Goal: Information Seeking & Learning: Check status

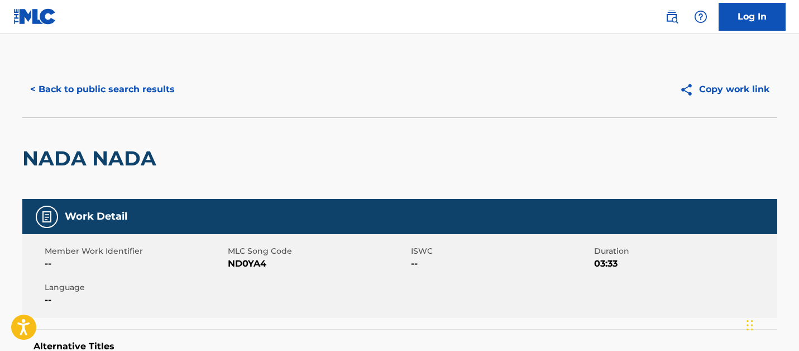
click at [136, 69] on div "< Back to public search results Copy work link" at bounding box center [399, 89] width 755 height 56
click at [136, 93] on button "< Back to public search results" at bounding box center [102, 89] width 160 height 28
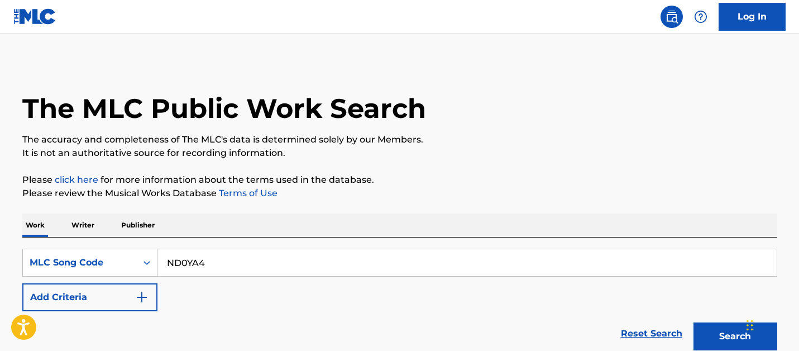
scroll to position [143, 0]
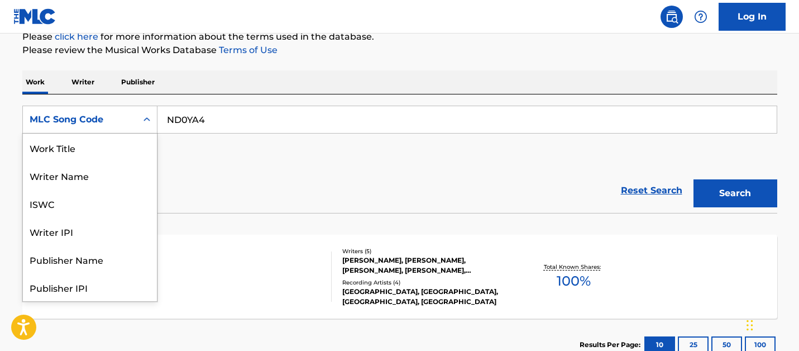
click at [133, 129] on div "MLC Song Code" at bounding box center [80, 119] width 114 height 21
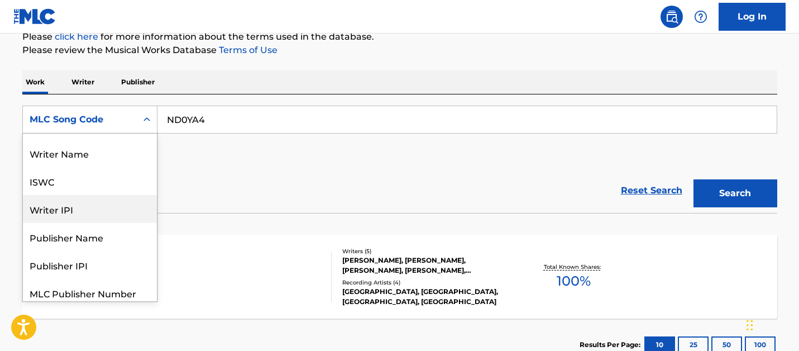
scroll to position [23, 0]
click at [112, 201] on div "Writer IPI" at bounding box center [90, 208] width 134 height 28
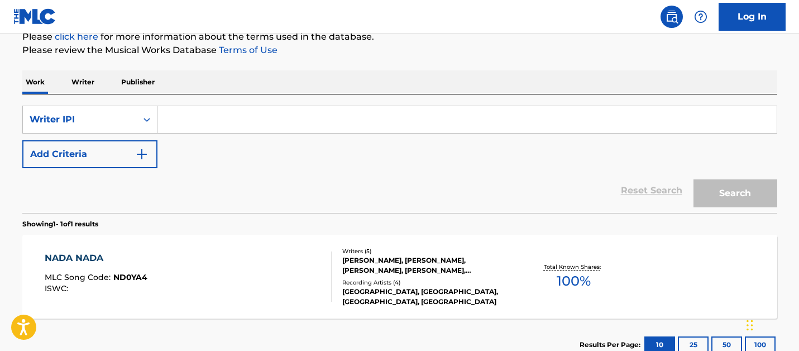
click at [208, 118] on input "Search Form" at bounding box center [466, 119] width 619 height 27
paste input "1174298728"
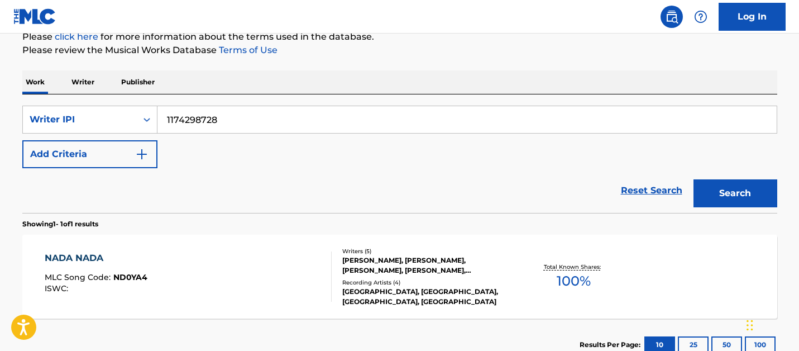
click at [166, 120] on input "1174298728" at bounding box center [466, 119] width 619 height 27
type input "01174298728"
click at [694, 179] on button "Search" at bounding box center [736, 193] width 84 height 28
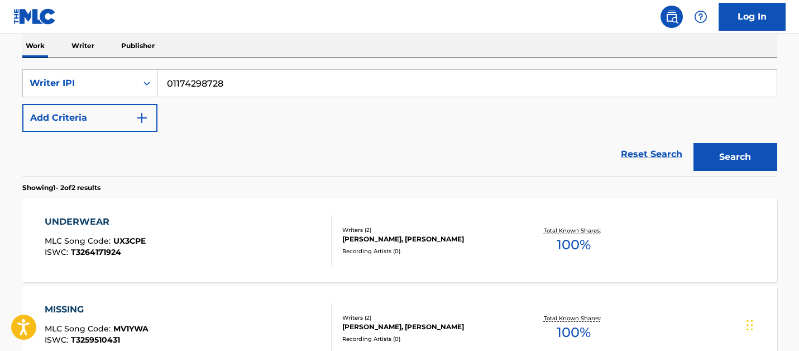
scroll to position [180, 0]
click at [414, 245] on div "Writers ( 2 ) JACK RYAN, LOUIS DE SCHOUWER Recording Artists ( 0 )" at bounding box center [421, 240] width 179 height 30
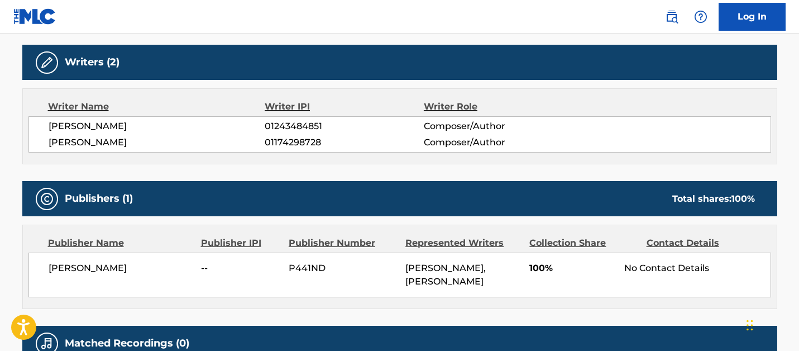
scroll to position [349, 0]
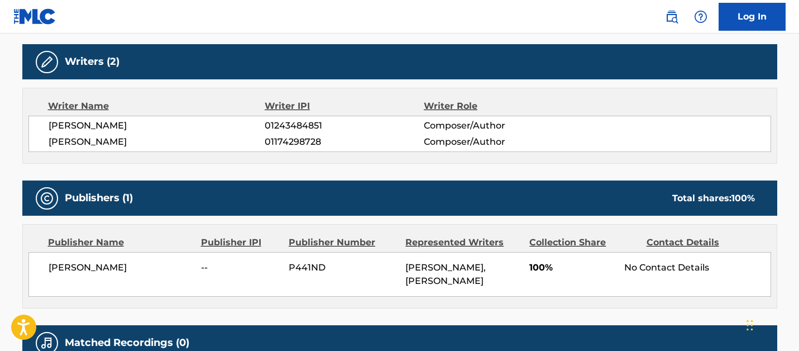
click at [447, 257] on div "Louis Willis De Schouwer -- P441ND JACK RYAN, LOUIS DE SCHOUWER 100% No Contact…" at bounding box center [399, 274] width 743 height 45
click at [295, 131] on span "01243484851" at bounding box center [344, 125] width 159 height 13
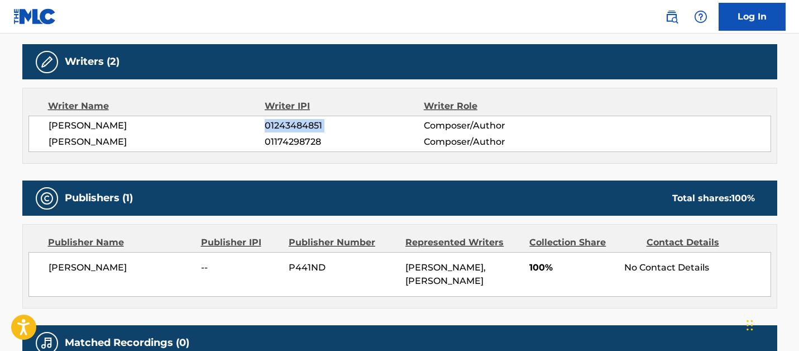
click at [295, 131] on span "01243484851" at bounding box center [344, 125] width 159 height 13
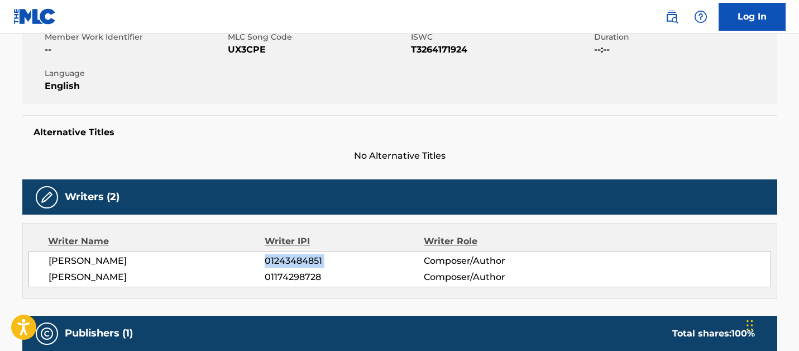
scroll to position [0, 0]
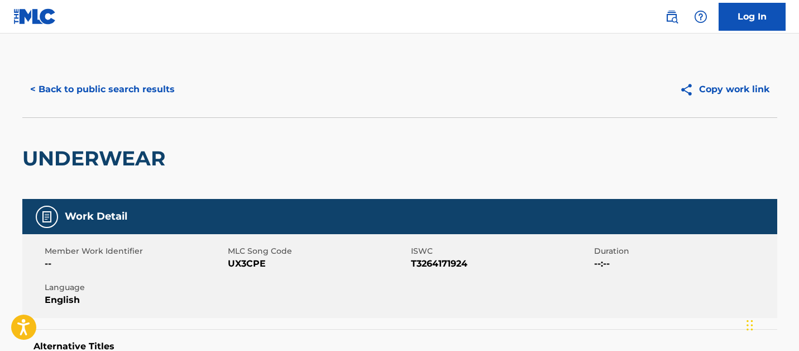
click at [121, 101] on button "< Back to public search results" at bounding box center [102, 89] width 160 height 28
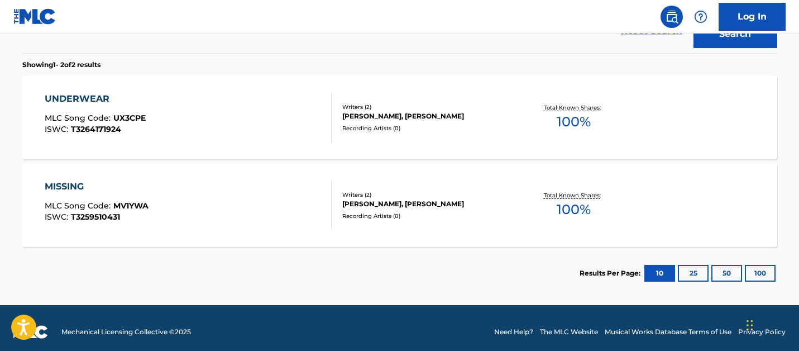
scroll to position [310, 0]
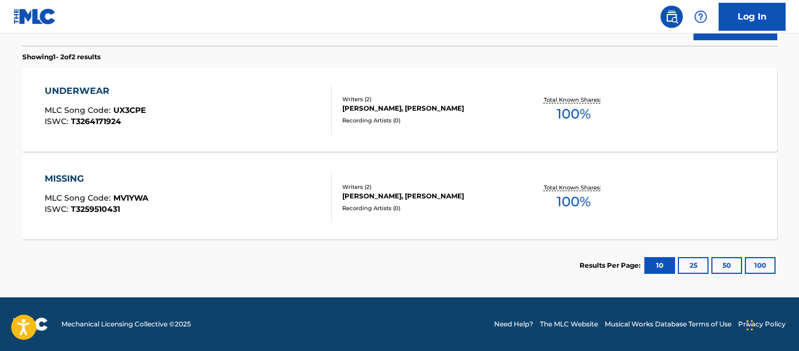
click at [204, 205] on div "MISSING MLC Song Code : MV1YWA ISWC : T3259510431" at bounding box center [188, 197] width 287 height 50
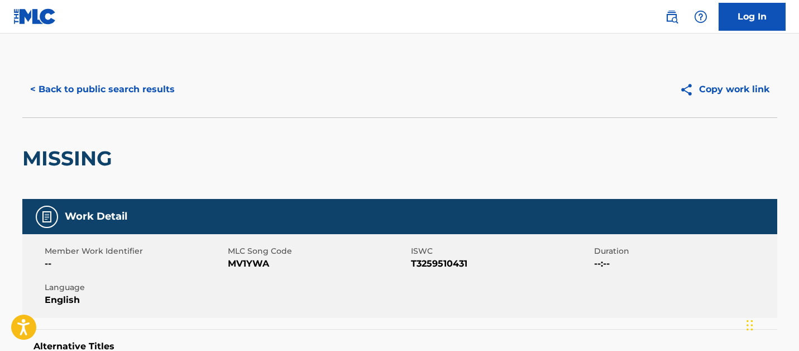
click at [120, 91] on button "< Back to public search results" at bounding box center [102, 89] width 160 height 28
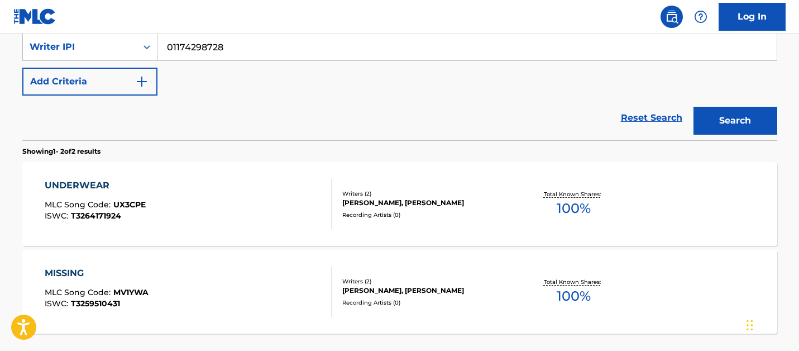
scroll to position [215, 0]
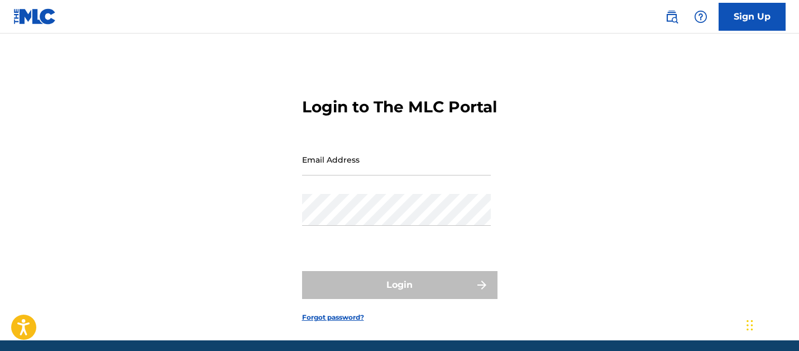
click at [336, 175] on input "Email Address" at bounding box center [396, 160] width 189 height 32
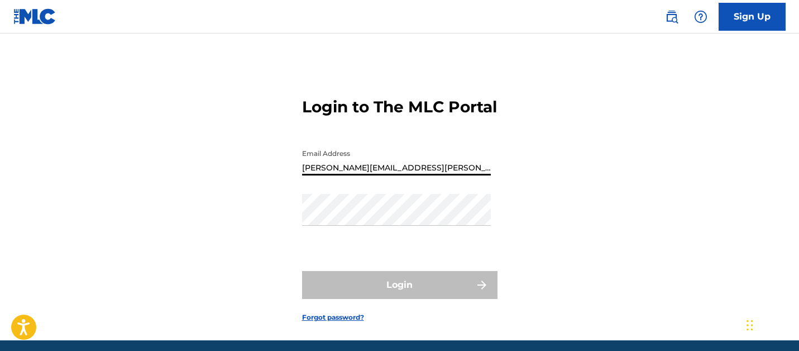
type input "[PERSON_NAME][EMAIL_ADDRESS][PERSON_NAME][DOMAIN_NAME]"
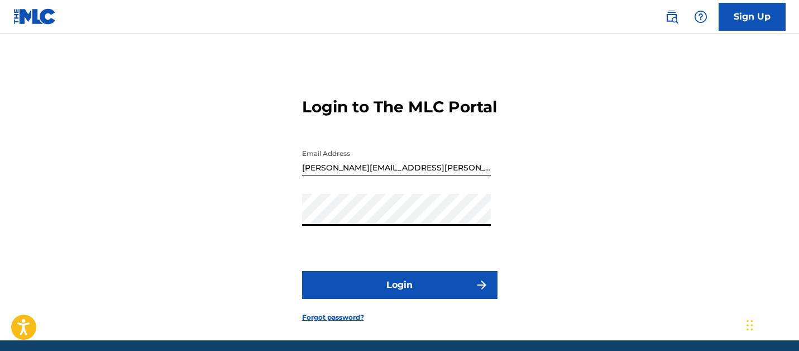
click at [302, 271] on button "Login" at bounding box center [399, 285] width 195 height 28
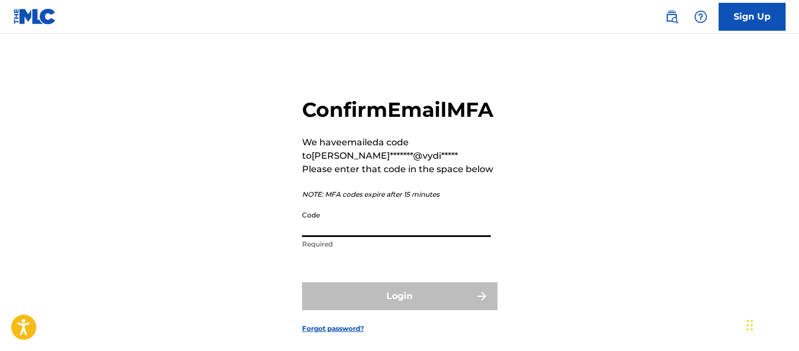
click at [379, 237] on input "Code" at bounding box center [396, 221] width 189 height 32
paste input "351899"
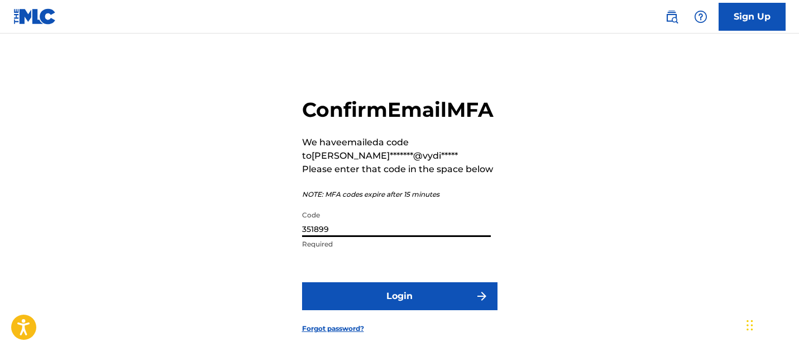
type input "351899"
click at [381, 309] on button "Login" at bounding box center [399, 296] width 195 height 28
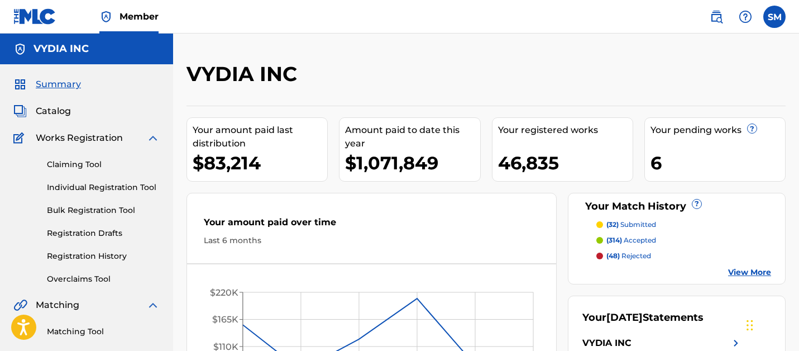
click at [85, 255] on link "Registration History" at bounding box center [103, 256] width 113 height 12
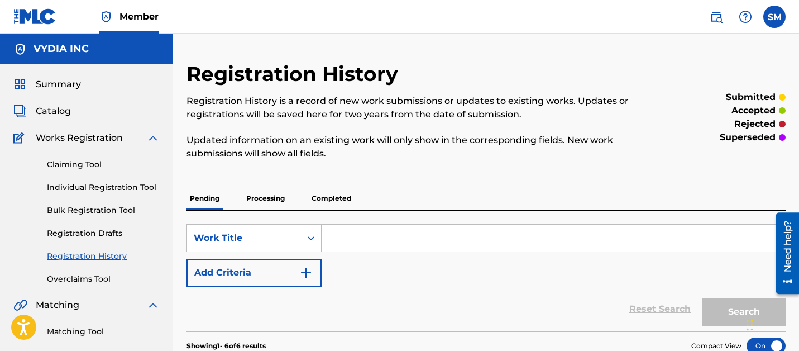
click at [267, 200] on p "Processing" at bounding box center [265, 198] width 45 height 23
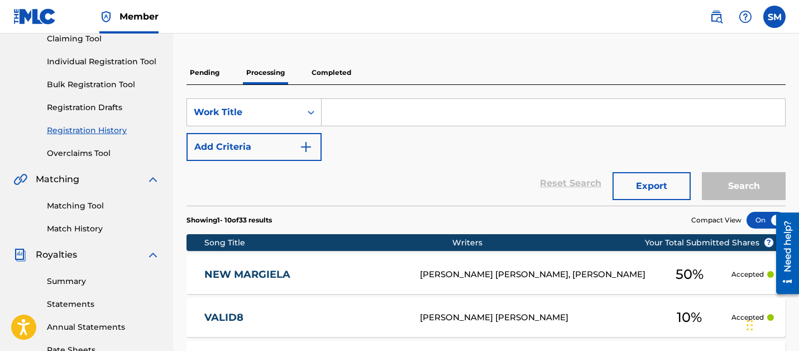
scroll to position [130, 0]
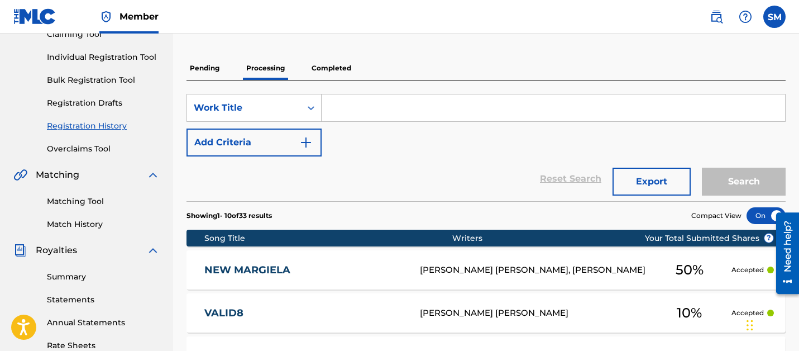
click at [332, 70] on p "Completed" at bounding box center [331, 67] width 46 height 23
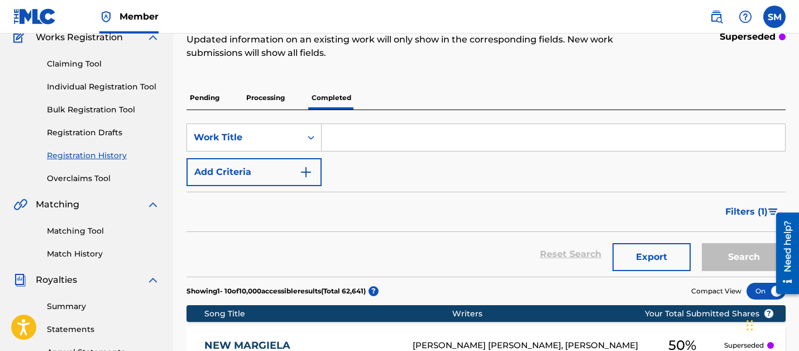
scroll to position [3, 0]
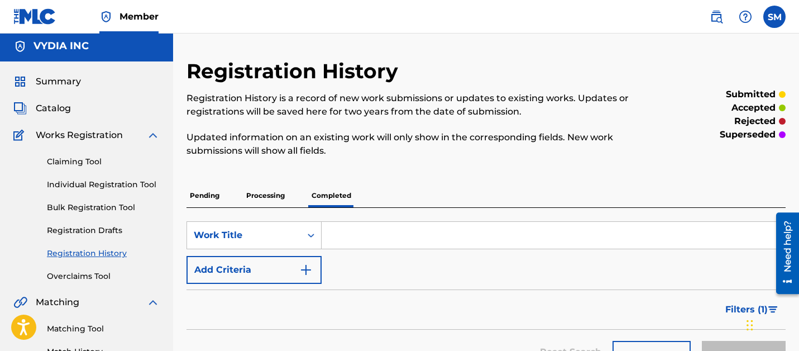
click at [214, 197] on p "Pending" at bounding box center [205, 195] width 36 height 23
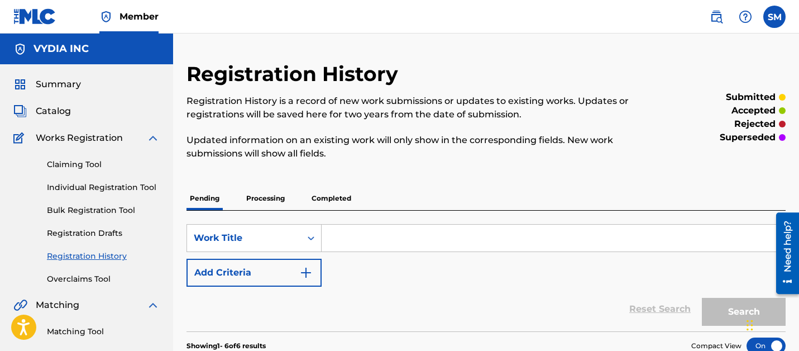
click at [266, 205] on p "Processing" at bounding box center [265, 198] width 45 height 23
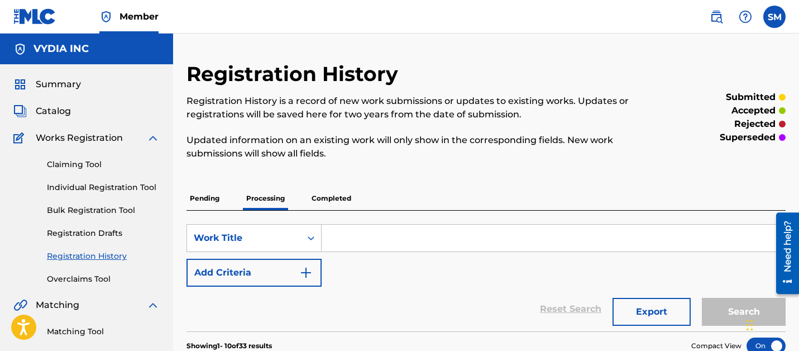
click at [61, 109] on span "Catalog" at bounding box center [53, 110] width 35 height 13
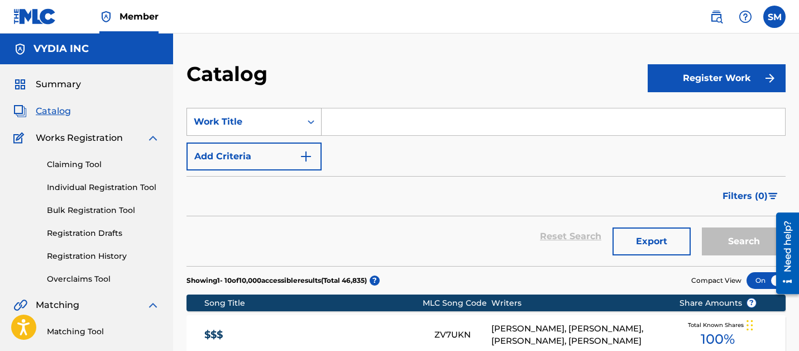
click at [284, 121] on div "Work Title" at bounding box center [244, 121] width 101 height 13
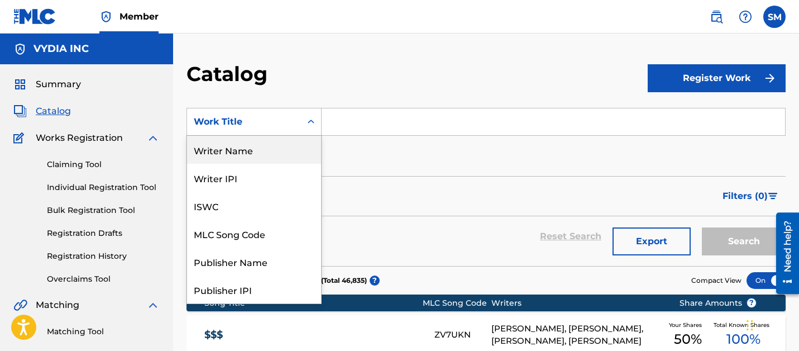
click at [270, 152] on div "Writer Name" at bounding box center [254, 150] width 134 height 28
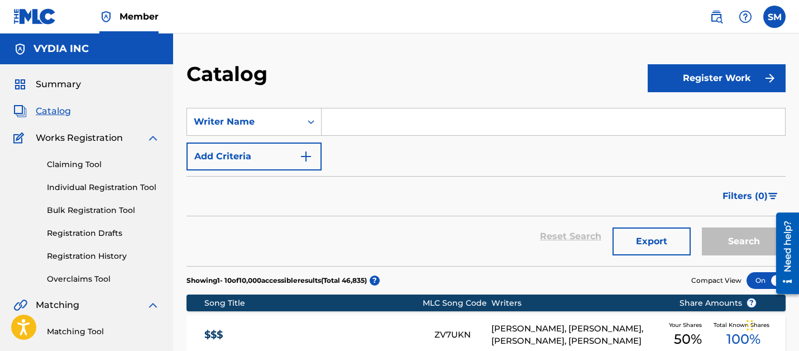
click at [395, 128] on input "Search Form" at bounding box center [553, 121] width 463 height 27
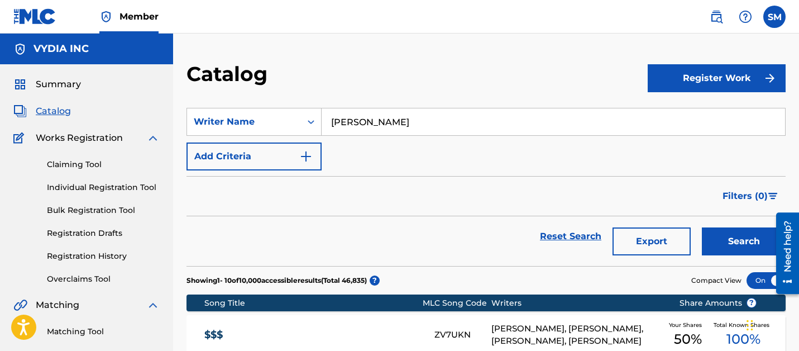
type input "[PERSON_NAME]"
click at [702, 227] on button "Search" at bounding box center [744, 241] width 84 height 28
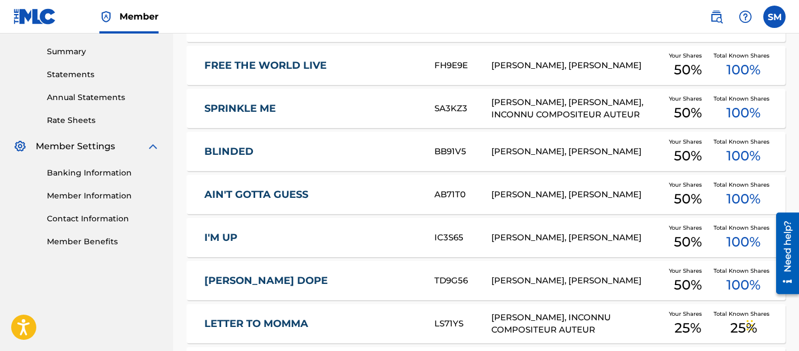
scroll to position [501, 0]
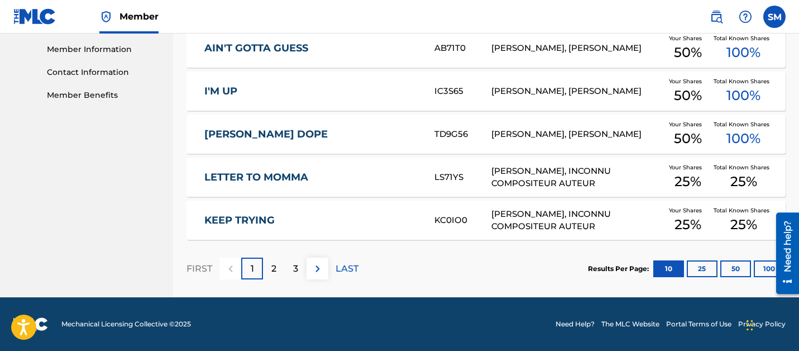
click at [761, 268] on button "100" at bounding box center [769, 268] width 31 height 17
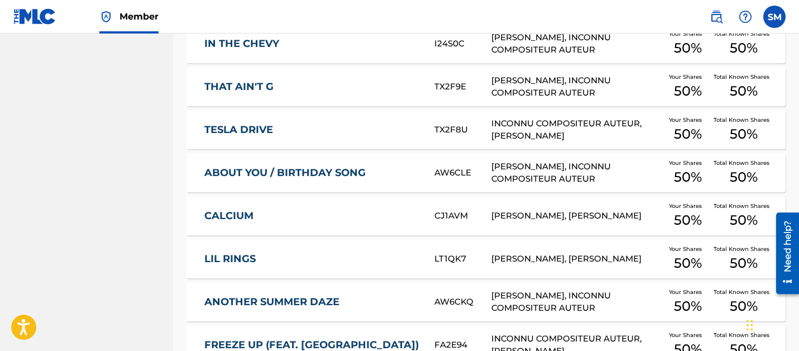
scroll to position [4371, 0]
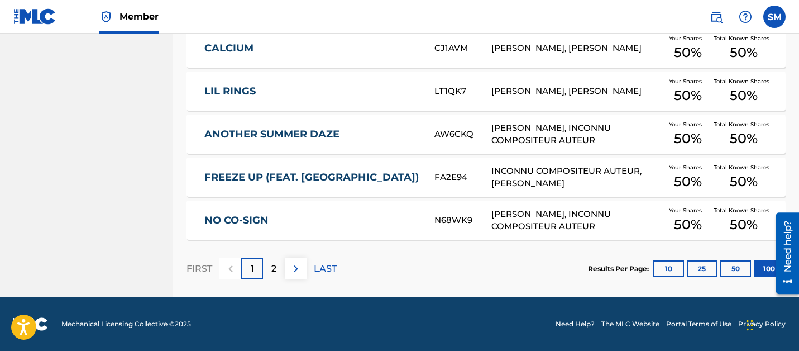
click at [463, 219] on div "N68WK9" at bounding box center [462, 220] width 57 height 13
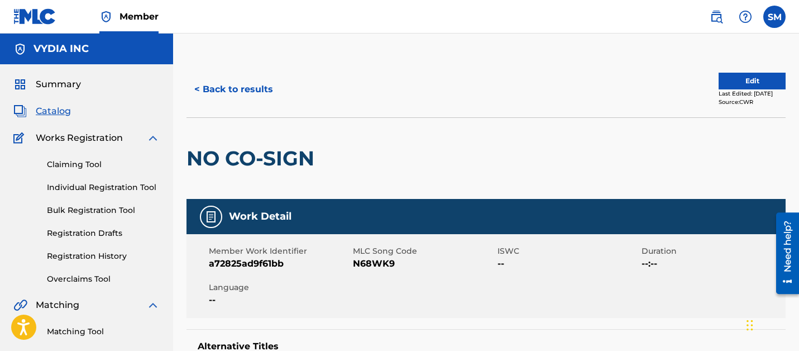
click at [248, 68] on div "< Back to results Edit Last Edited: [DATE] Source: CWR" at bounding box center [486, 89] width 599 height 56
click at [248, 92] on button "< Back to results" at bounding box center [234, 89] width 94 height 28
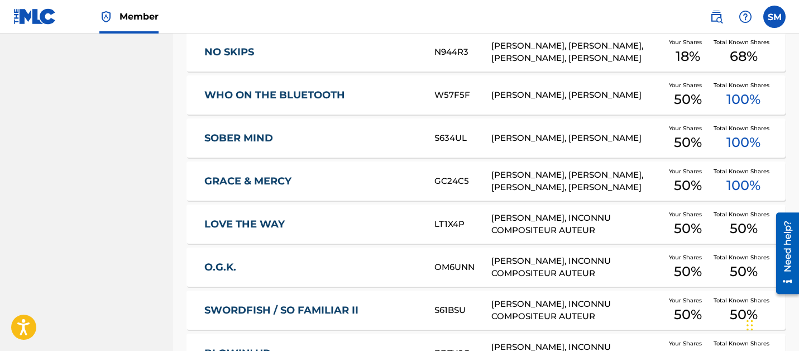
scroll to position [1788, 0]
click at [415, 182] on link "GRACE & MERCY" at bounding box center [311, 180] width 215 height 13
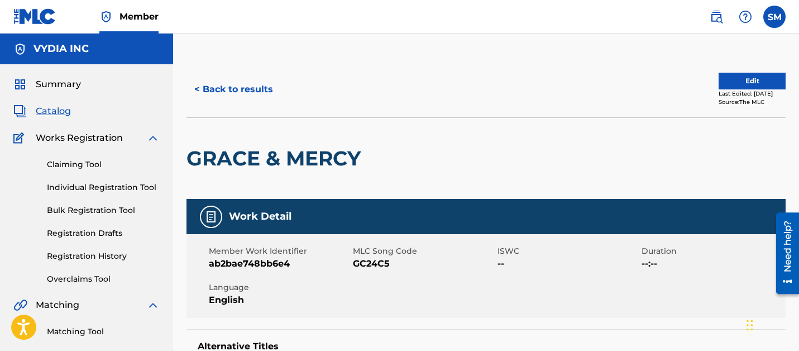
click at [247, 93] on button "< Back to results" at bounding box center [234, 89] width 94 height 28
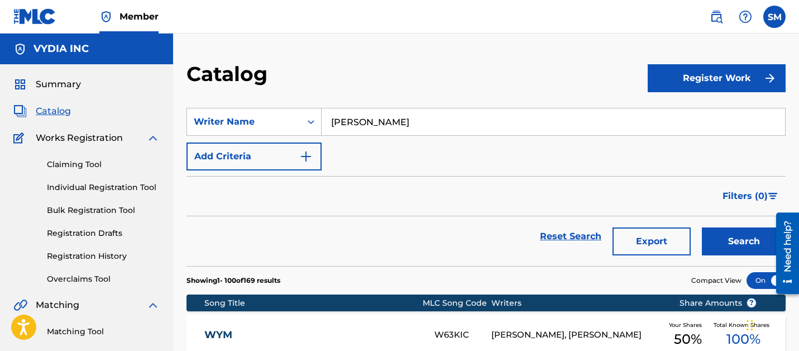
click at [273, 157] on button "Add Criteria" at bounding box center [254, 156] width 135 height 28
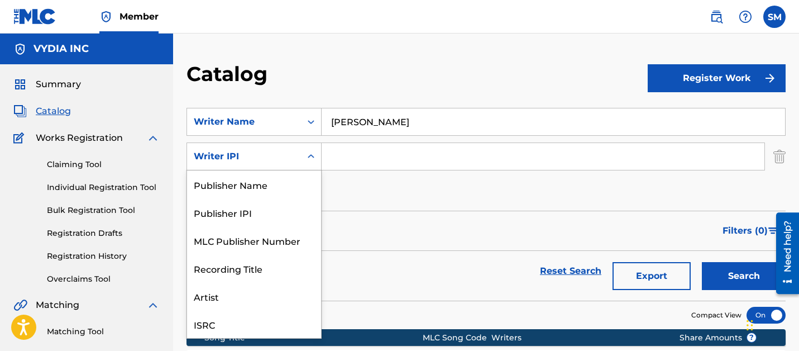
click at [271, 152] on div "Writer IPI" at bounding box center [244, 156] width 101 height 13
click at [262, 191] on div "Publisher Name" at bounding box center [254, 184] width 134 height 28
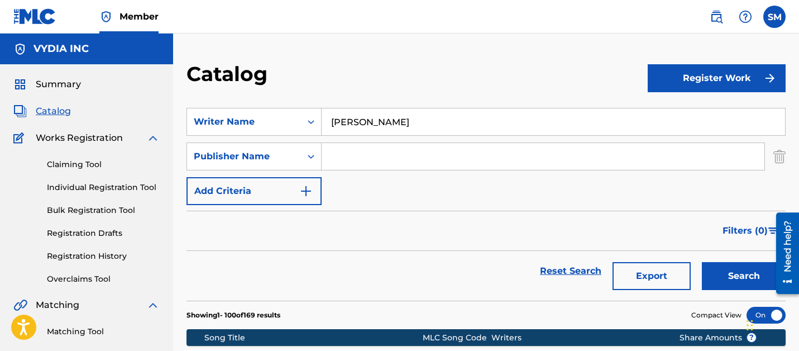
click at [378, 167] on input "Search Form" at bounding box center [543, 156] width 443 height 27
type input "label hub music publishing"
click at [702, 262] on button "Search" at bounding box center [744, 276] width 84 height 28
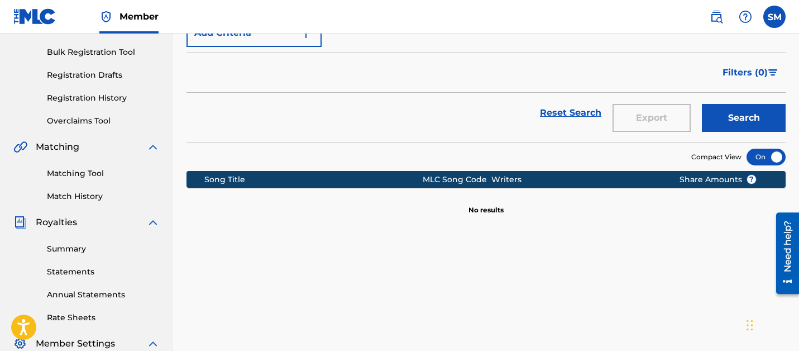
scroll to position [60, 0]
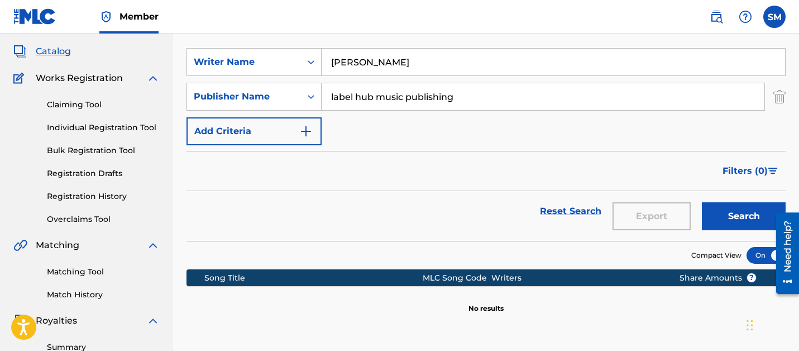
click at [380, 92] on input "label hub music publishing" at bounding box center [543, 96] width 443 height 27
drag, startPoint x: 380, startPoint y: 92, endPoint x: 802, endPoint y: 102, distance: 422.3
click at [380, 92] on input "label hub music publishing" at bounding box center [543, 96] width 443 height 27
click at [779, 97] on img "Search Form" at bounding box center [779, 97] width 12 height 28
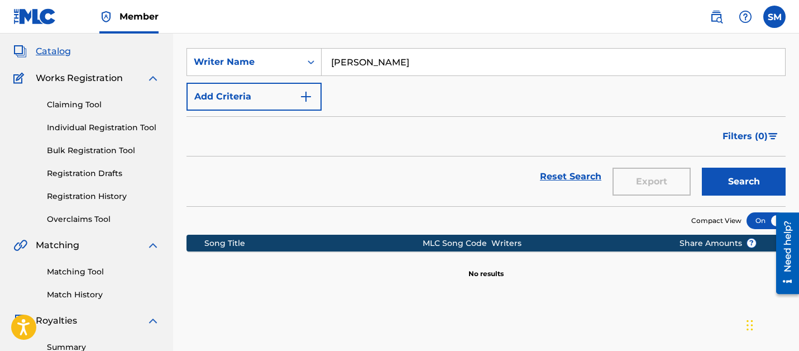
click at [727, 186] on button "Search" at bounding box center [744, 182] width 84 height 28
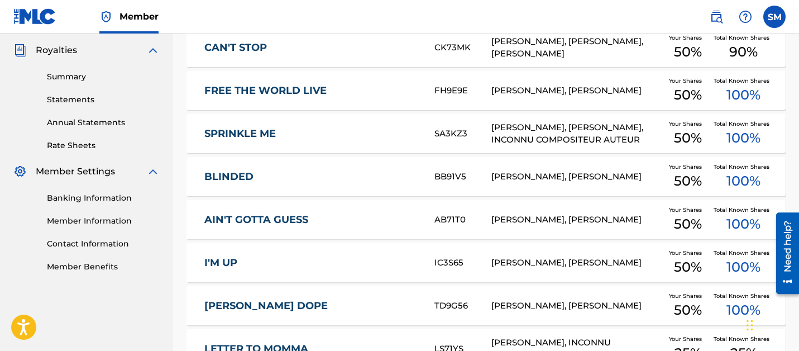
scroll to position [501, 0]
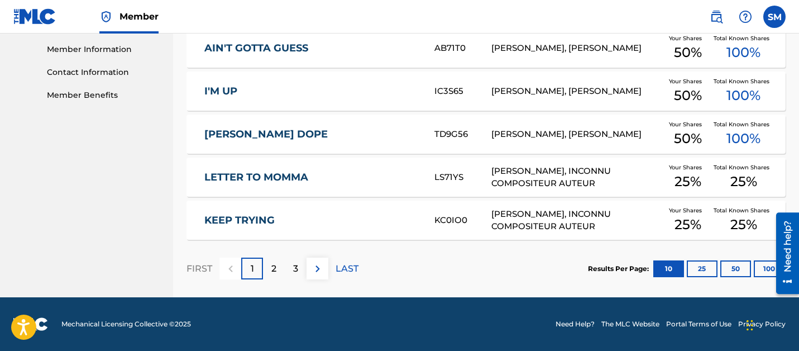
click at [367, 177] on link "LETTER TO MOMMA" at bounding box center [311, 177] width 215 height 13
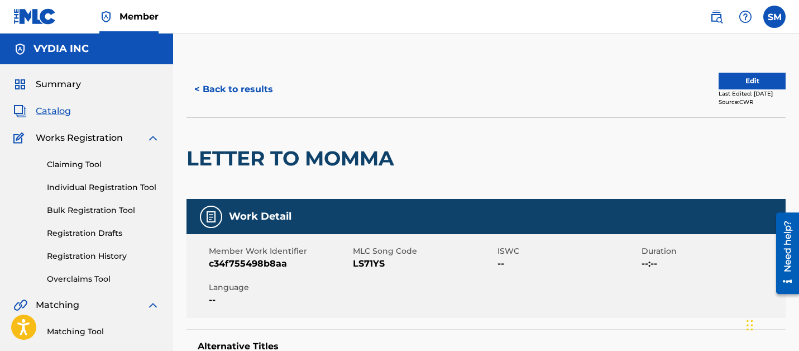
click at [207, 88] on button "< Back to results" at bounding box center [234, 89] width 94 height 28
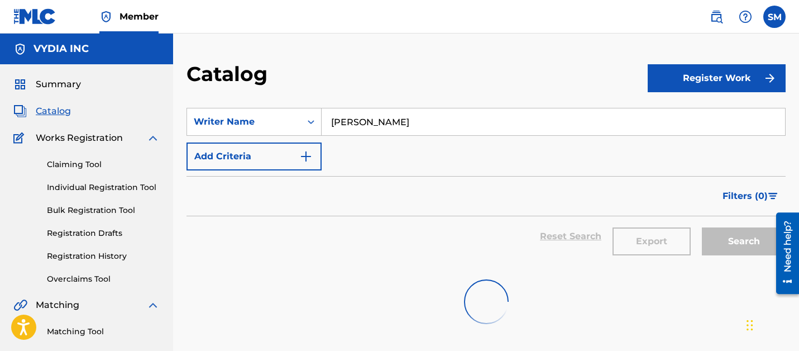
scroll to position [318, 0]
